Goal: Check status: Check status

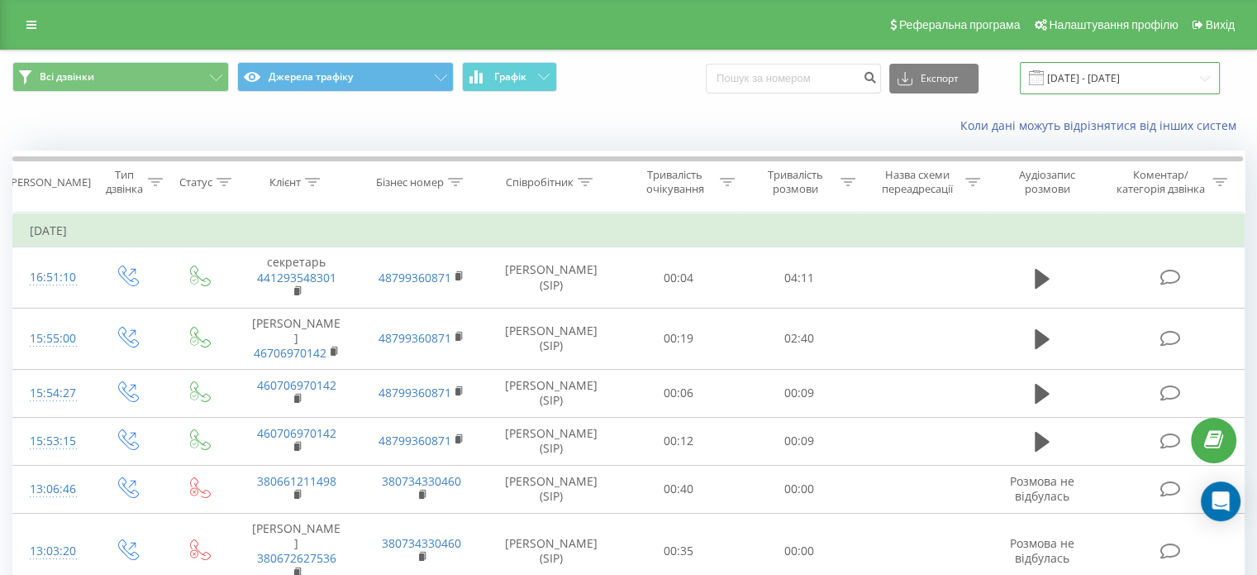
click at [1152, 75] on input "[DATE] - [DATE]" at bounding box center [1120, 78] width 200 height 32
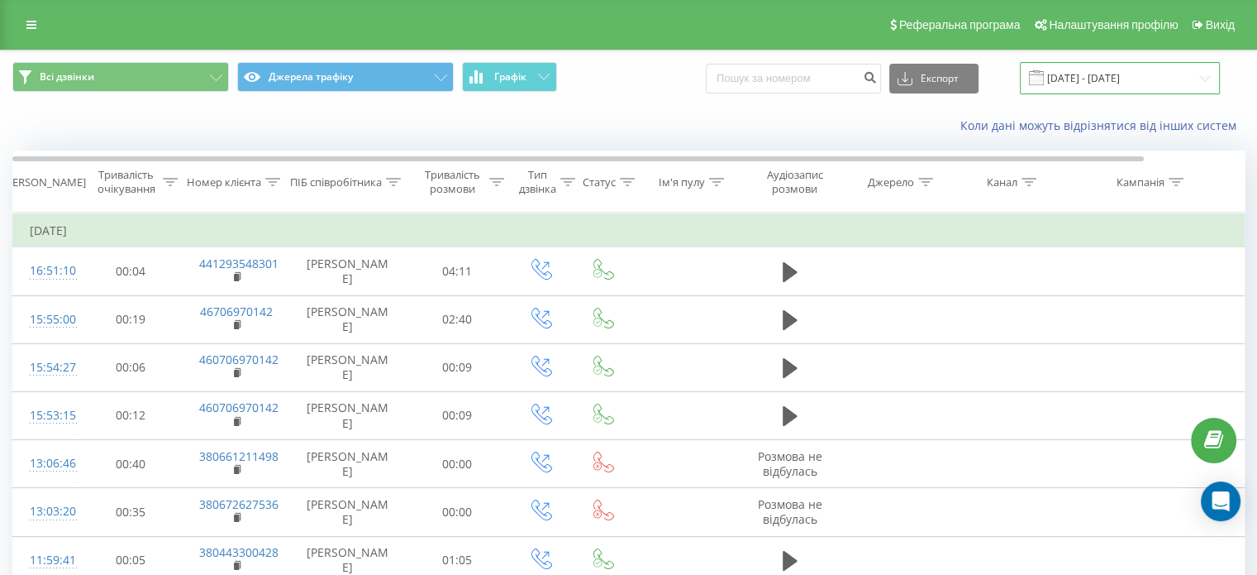
click at [1150, 75] on input "[DATE] - [DATE]" at bounding box center [1120, 78] width 200 height 32
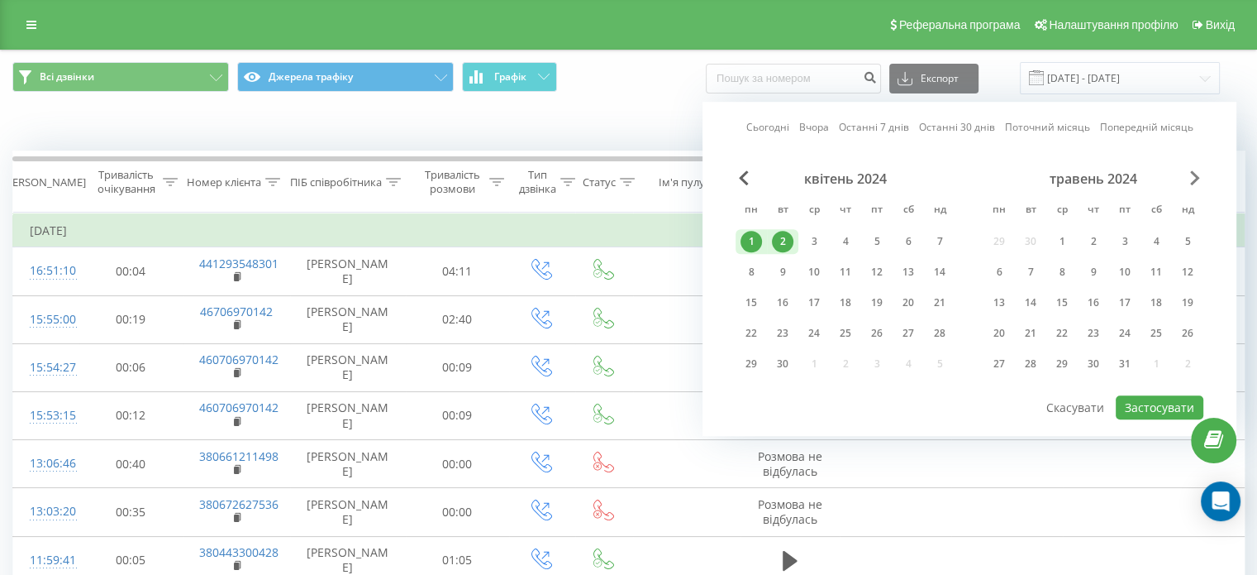
click at [1195, 174] on span "Next Month" at bounding box center [1195, 177] width 10 height 15
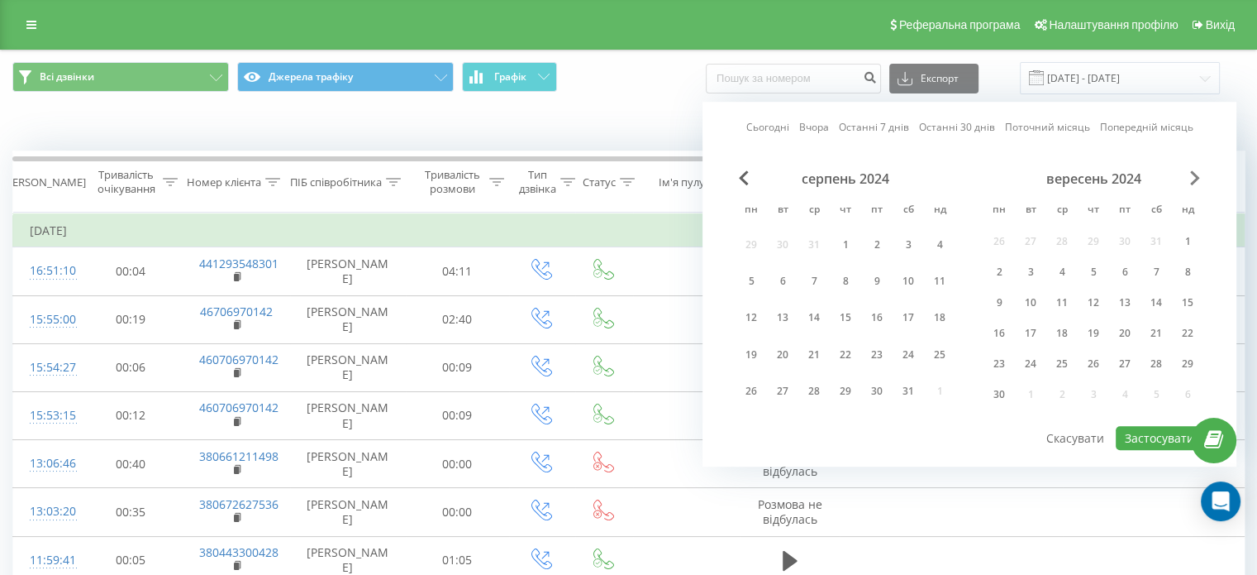
click at [1195, 174] on span "Next Month" at bounding box center [1195, 177] width 10 height 15
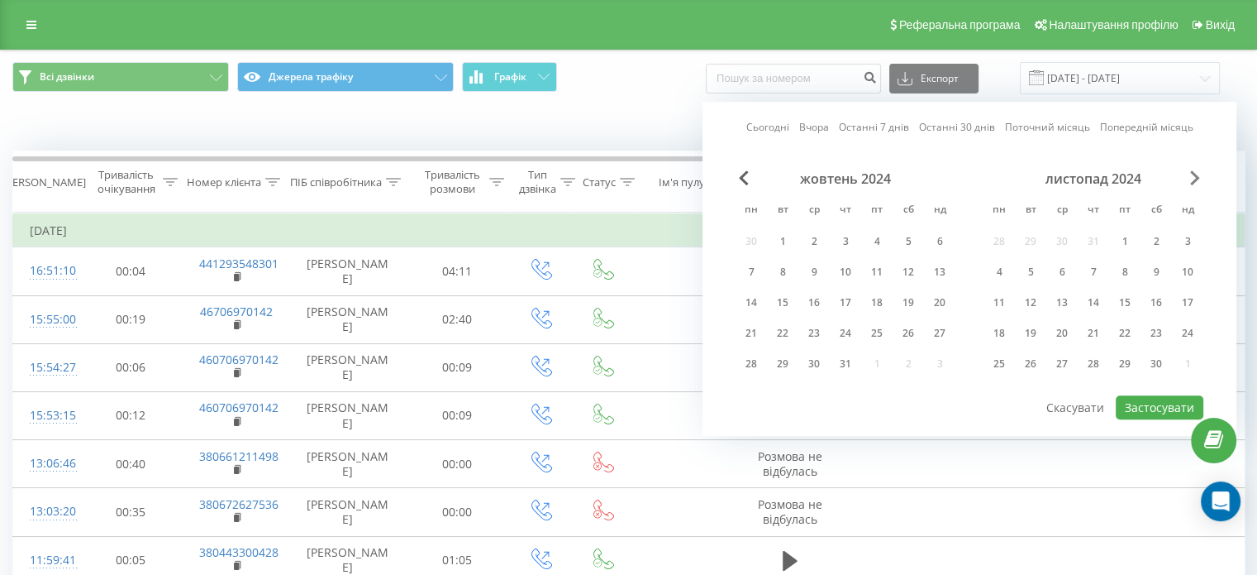
click at [1195, 174] on span "Next Month" at bounding box center [1195, 177] width 10 height 15
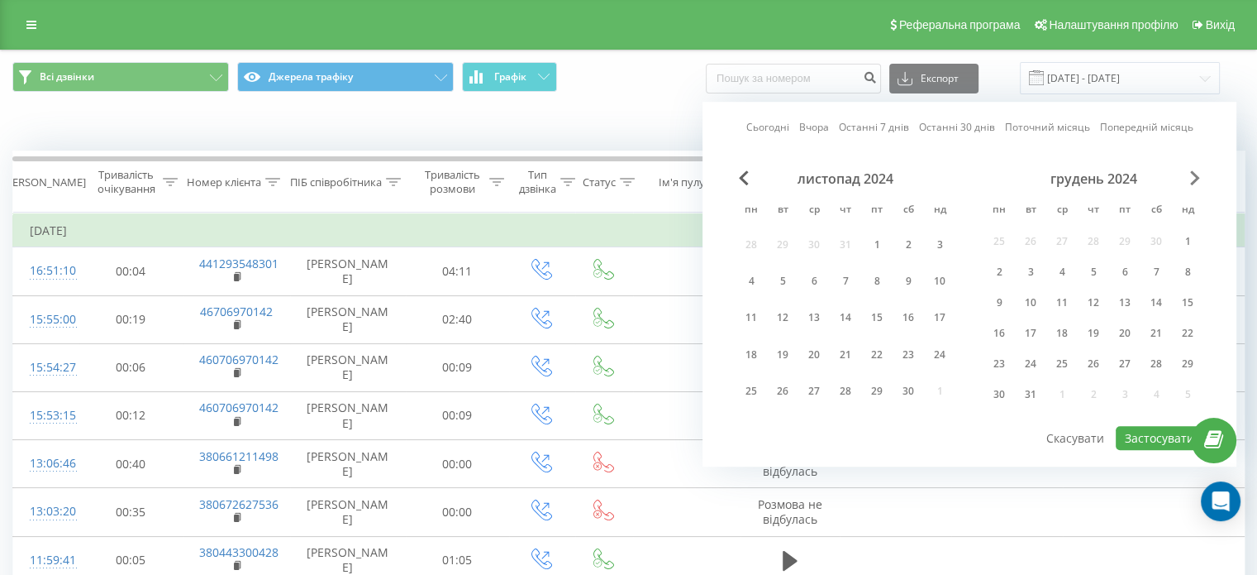
click at [1195, 174] on span "Next Month" at bounding box center [1195, 177] width 10 height 15
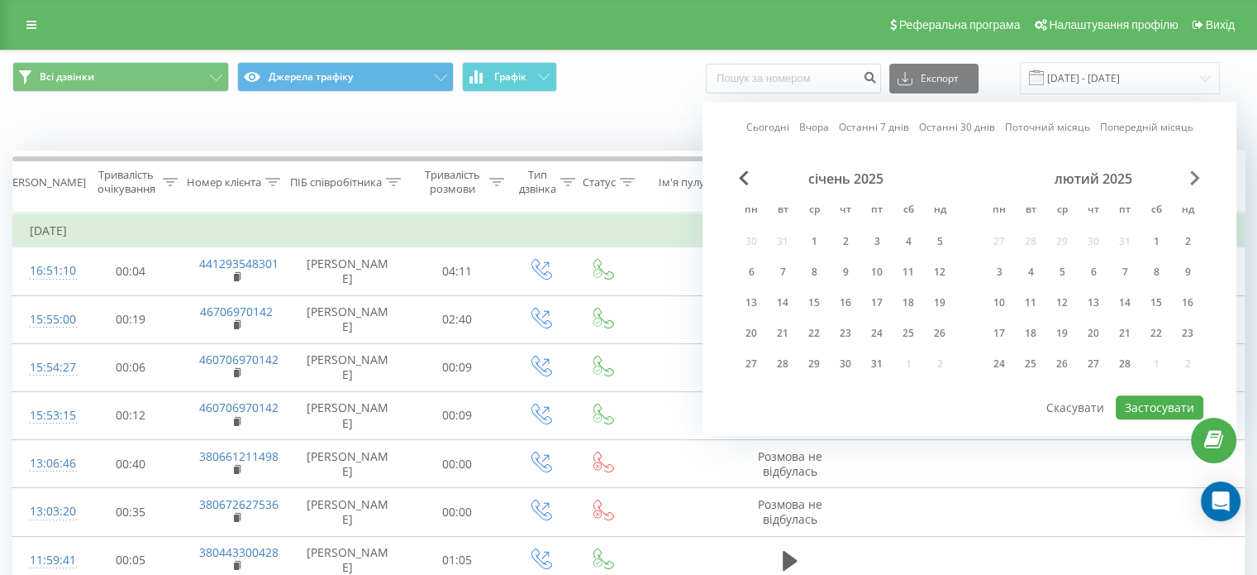
click at [1195, 174] on span "Next Month" at bounding box center [1195, 177] width 10 height 15
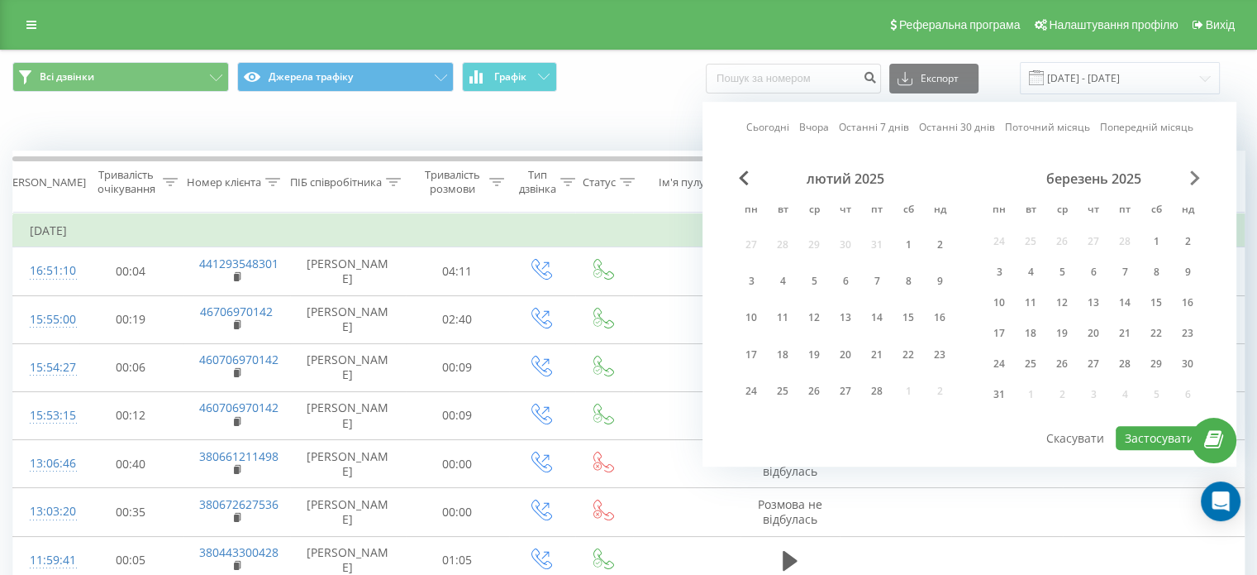
click at [1195, 174] on span "Next Month" at bounding box center [1195, 177] width 10 height 15
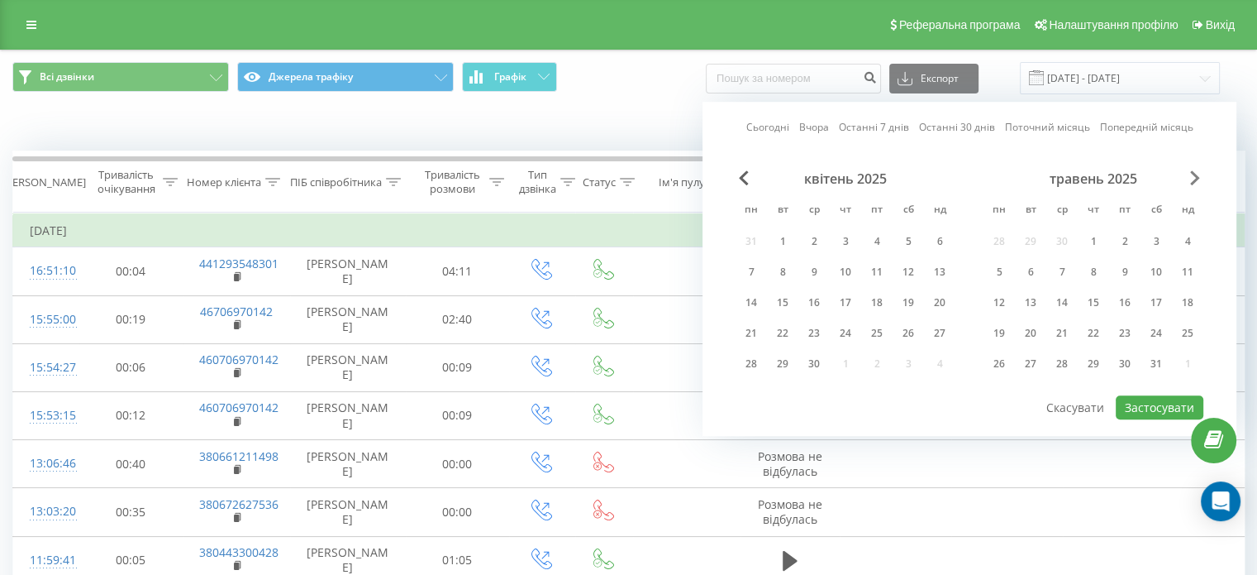
click at [1195, 174] on span "Next Month" at bounding box center [1195, 177] width 10 height 15
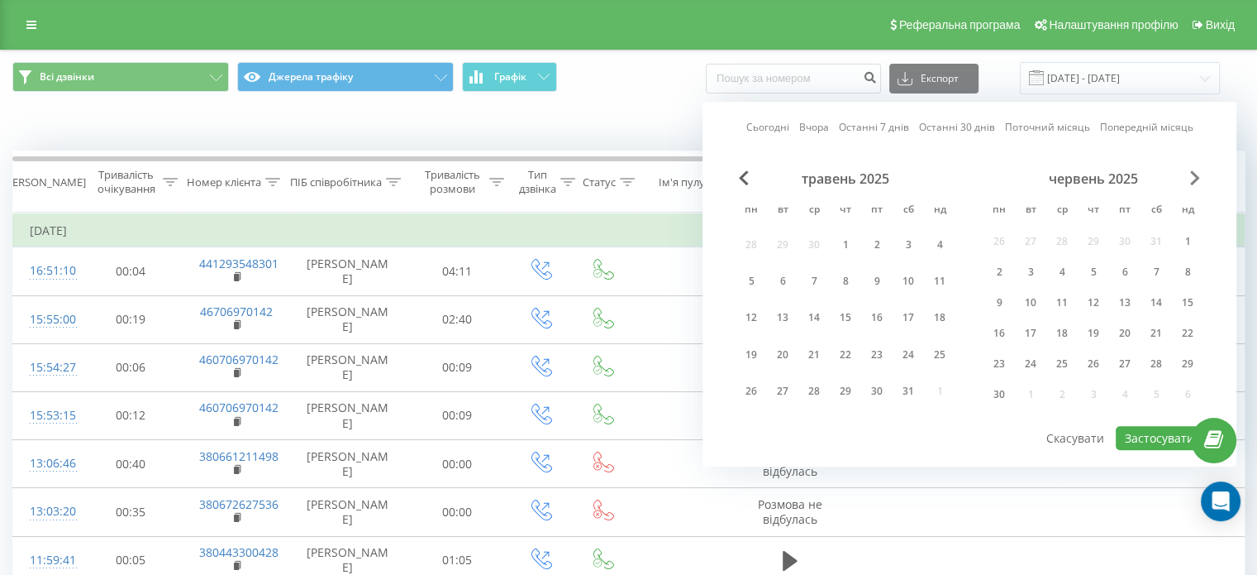
click at [1195, 174] on span "Next Month" at bounding box center [1195, 177] width 10 height 15
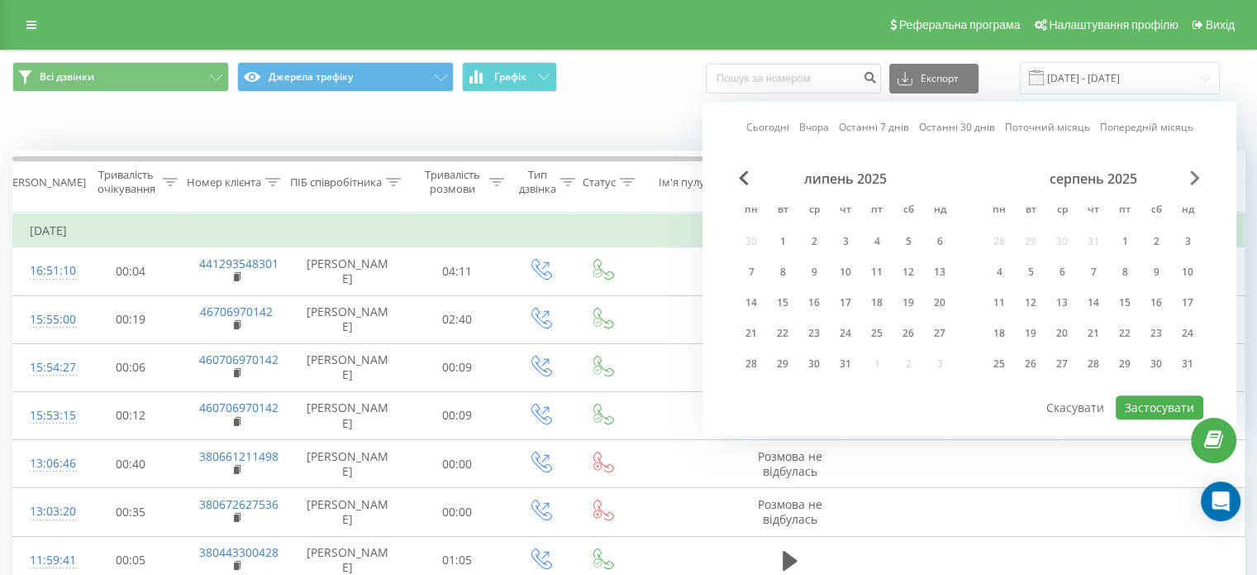
click at [1195, 174] on span "Next Month" at bounding box center [1195, 177] width 10 height 15
click at [840, 336] on div "21" at bounding box center [845, 332] width 21 height 21
click at [866, 334] on div "22" at bounding box center [876, 332] width 21 height 21
click at [1140, 407] on button "Застосувати" at bounding box center [1160, 407] width 88 height 24
type input "[DATE] - [DATE]"
